Goal: Information Seeking & Learning: Learn about a topic

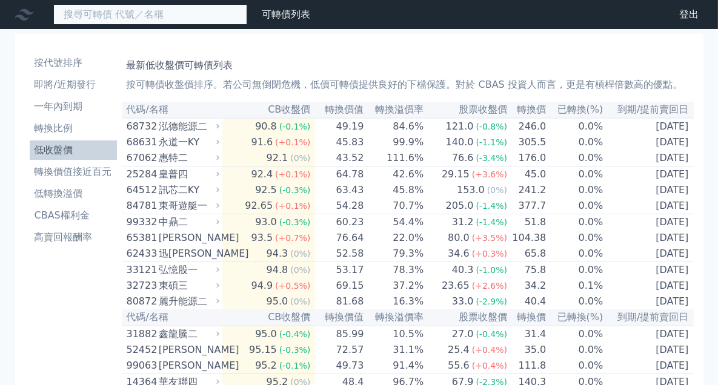
click at [162, 21] on input at bounding box center [150, 14] width 194 height 21
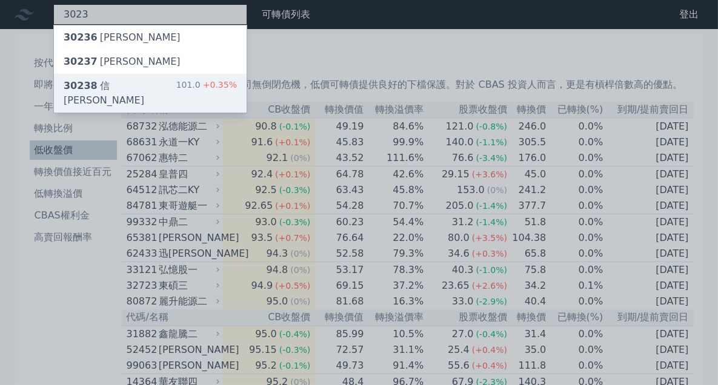
type input "3023"
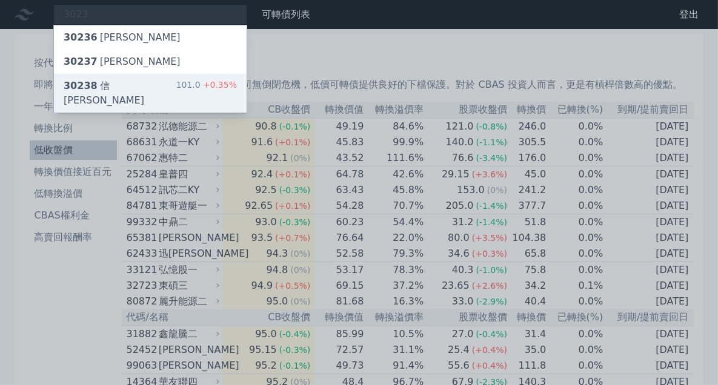
click at [173, 87] on div "30238 信邦八 101.0 +0.35%" at bounding box center [150, 93] width 193 height 39
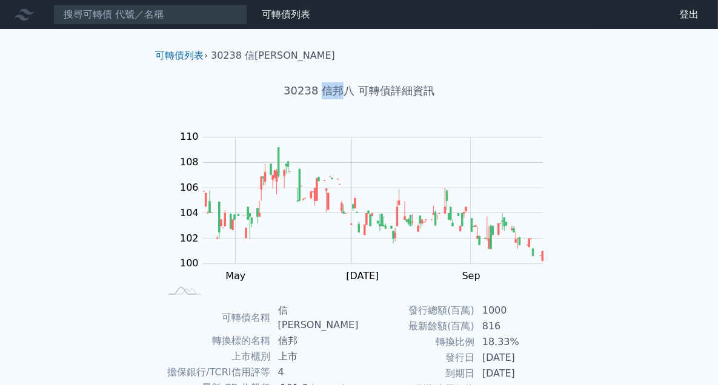
drag, startPoint x: 339, startPoint y: 92, endPoint x: 321, endPoint y: 92, distance: 18.8
click at [321, 92] on h1 "30238 信邦八 可轉債詳細資訊" at bounding box center [359, 90] width 427 height 17
copy h1 "信邦"
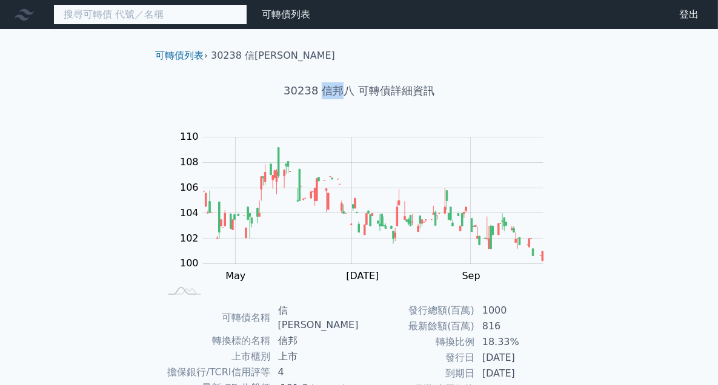
click at [133, 13] on input at bounding box center [150, 14] width 194 height 21
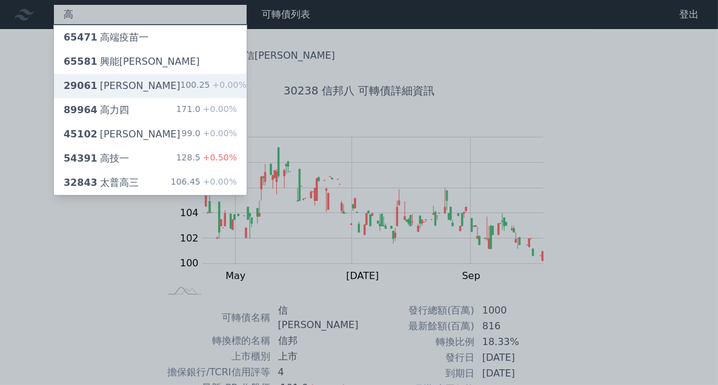
type input "高"
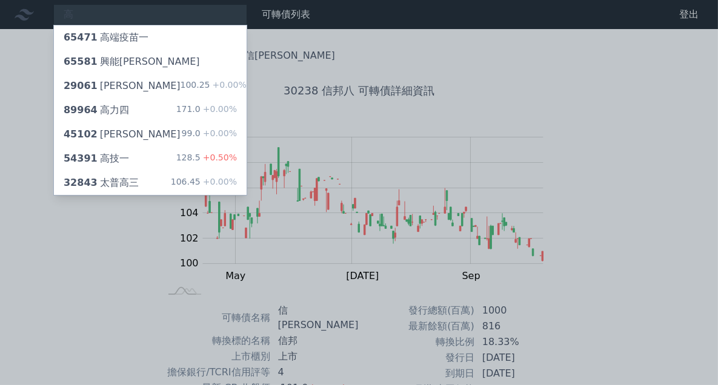
click at [139, 85] on div "可轉債列表 › 30238 信[PERSON_NAME] 30238 信邦八 可轉債詳細資訊 Zoom Out 100 96 98 100 102 104 1…" at bounding box center [360, 309] width 466 height 561
click at [139, 85] on div "29061 高林一 100.25 +0.00%" at bounding box center [150, 86] width 193 height 24
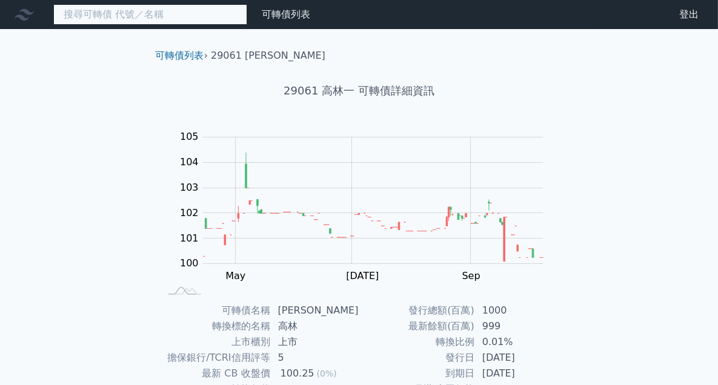
click at [156, 15] on input at bounding box center [150, 14] width 194 height 21
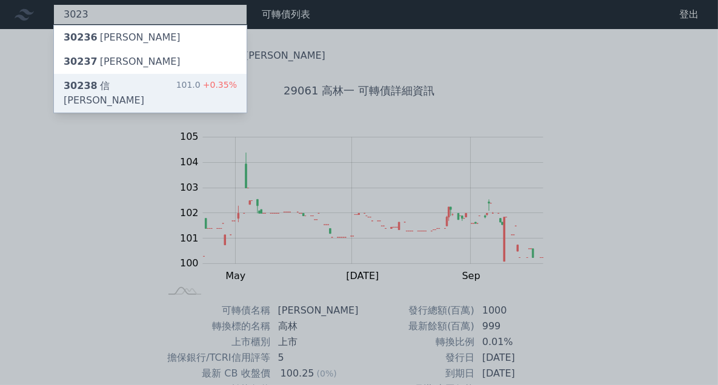
type input "3023"
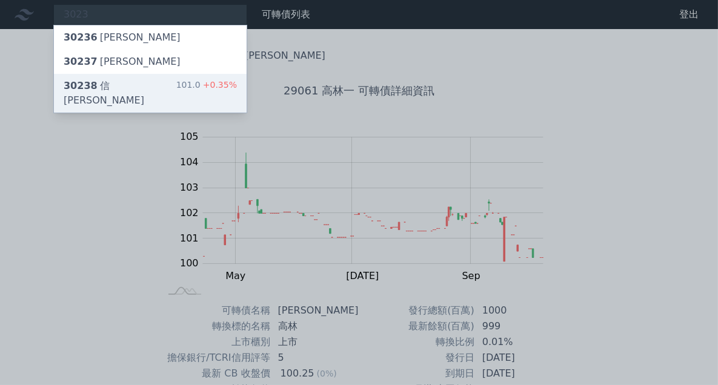
click at [142, 90] on div "30238 信邦八 101.0 +0.35%" at bounding box center [150, 93] width 193 height 39
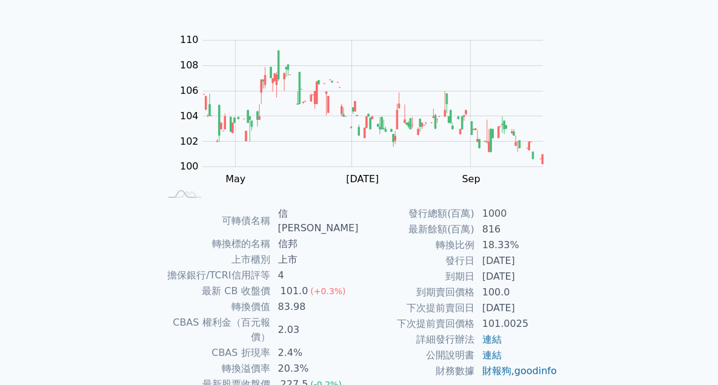
scroll to position [138, 0]
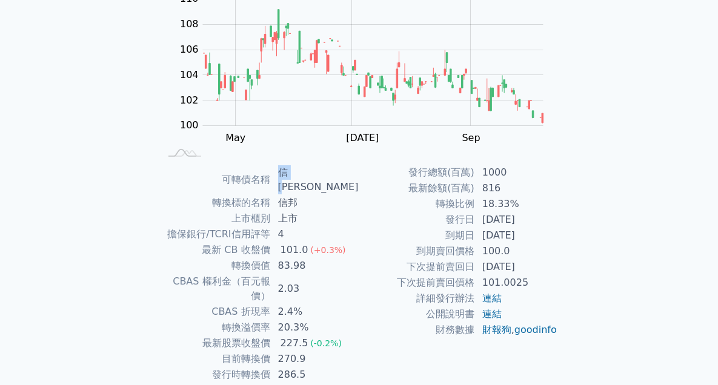
drag, startPoint x: 303, startPoint y: 173, endPoint x: 287, endPoint y: 175, distance: 15.8
click at [287, 175] on td "信[PERSON_NAME]" at bounding box center [315, 180] width 88 height 30
copy td "信邦"
click at [602, 238] on div "可轉債列表 財務數據 可轉債列表 財務數據 登出 登出 可轉債列表 › 30238 信邦八 30238 信邦八 可轉債詳細資訊 Zoom Out 100 96…" at bounding box center [359, 157] width 718 height 590
click at [395, 359] on div "發行總額(百萬) 1000 最新餘額(百萬) 816 轉換比例 18.33% 發行日 [DATE] 到期日 [DATE] 到期賣回價格 100.0 下次提前賣…" at bounding box center [458, 282] width 199 height 234
